Goal: Information Seeking & Learning: Learn about a topic

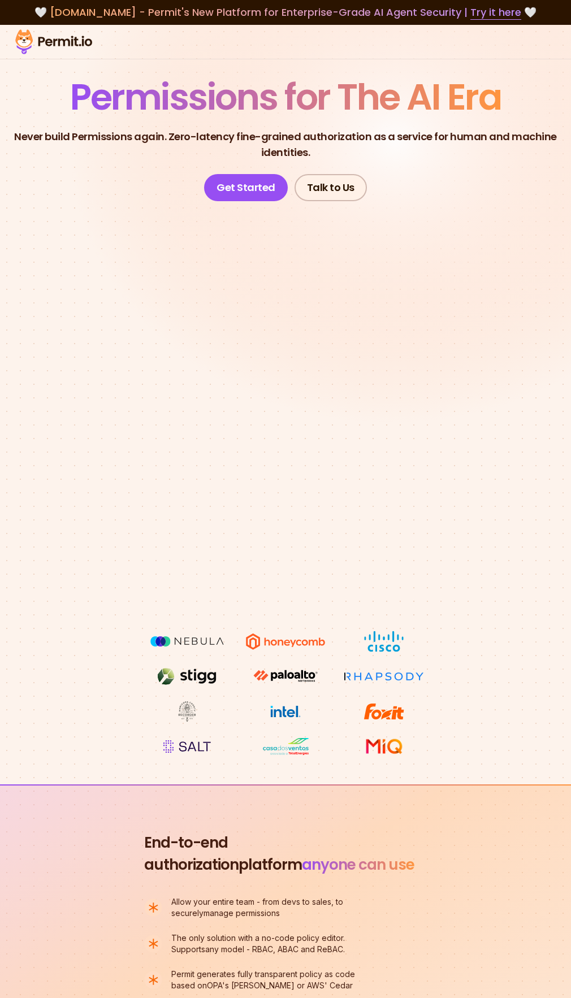
drag, startPoint x: 128, startPoint y: 62, endPoint x: 92, endPoint y: 60, distance: 36.2
click at [89, 59] on div "Solutions AI Agent Security RBAC ABAC ReBAC Elements AI Access Control FoAz Hea…" at bounding box center [285, 42] width 571 height 34
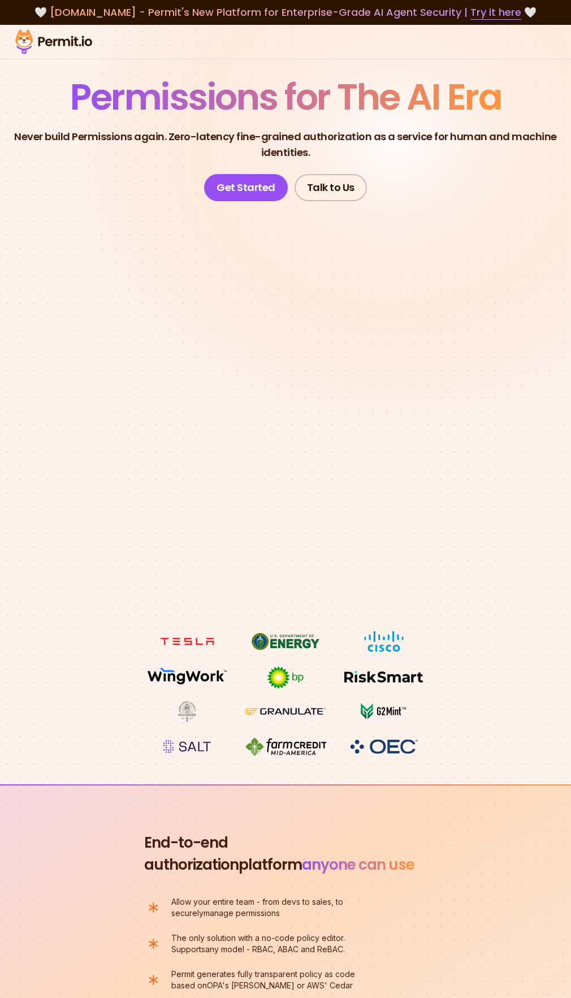
click at [113, 160] on p "Never build Permissions again. Zero-latency fine-grained authorization as a ser…" at bounding box center [285, 145] width 553 height 32
copy p "Permissions"
click at [180, 97] on section "Permissions for The AI Era Never build Permissions again. Zero-latency fine-gra…" at bounding box center [285, 404] width 571 height 759
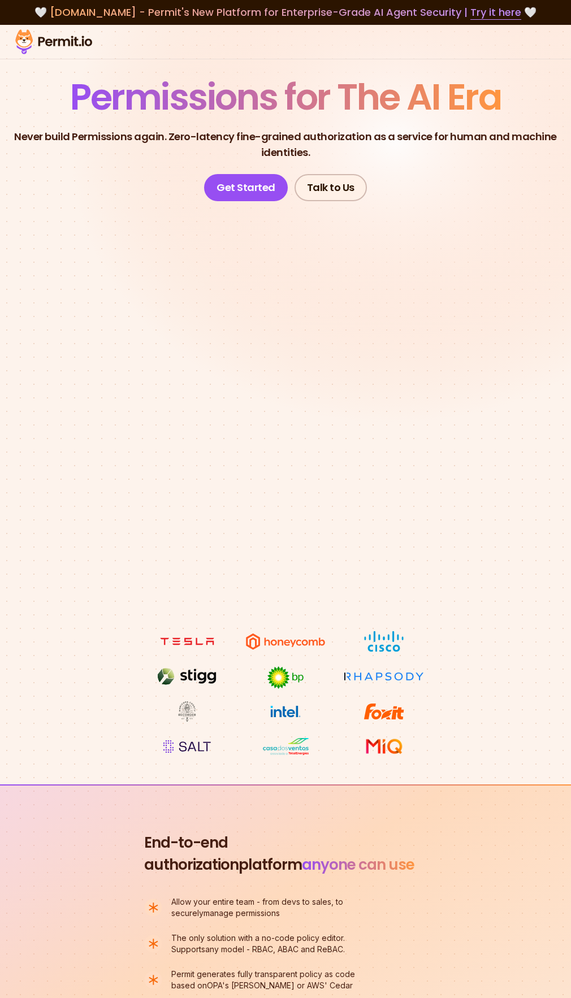
click at [133, 160] on p "Never build Permissions again. Zero-latency fine-grained authorization as a ser…" at bounding box center [285, 145] width 553 height 32
copy p "Permissions"
click at [366, 160] on p "Never build Permissions again. Zero-latency fine-grained authorization as a ser…" at bounding box center [285, 145] width 553 height 32
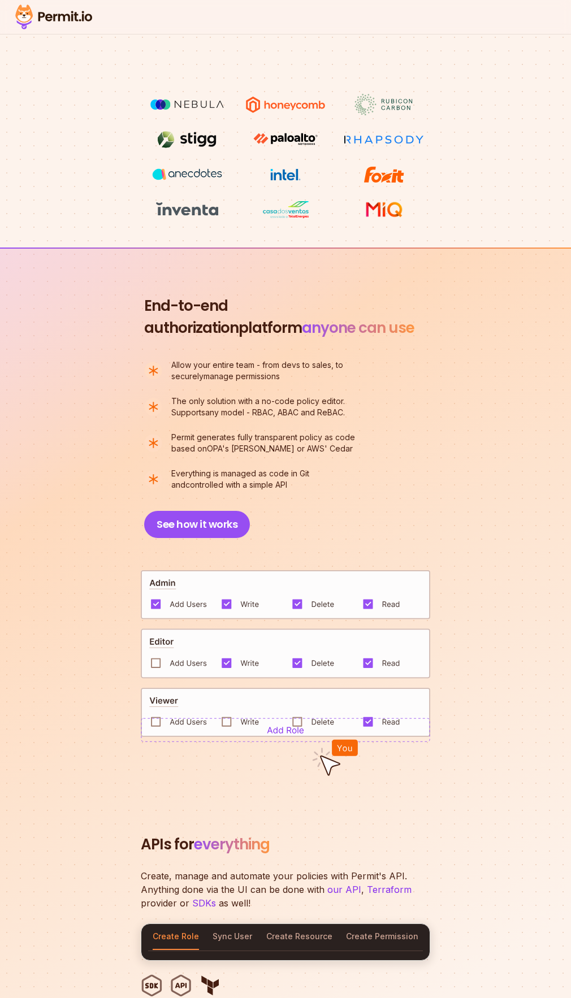
scroll to position [565, 0]
